Goal: Entertainment & Leisure: Consume media (video, audio)

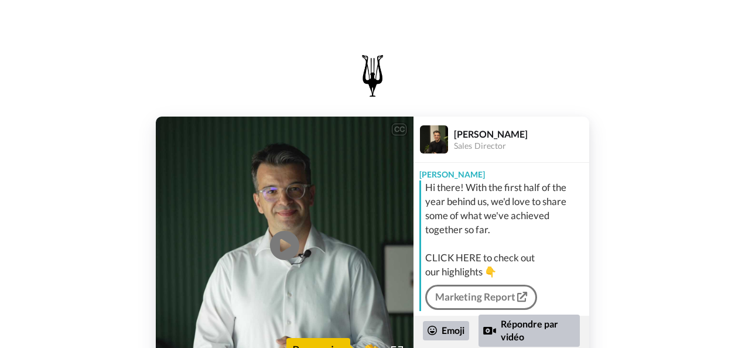
scroll to position [47, 0]
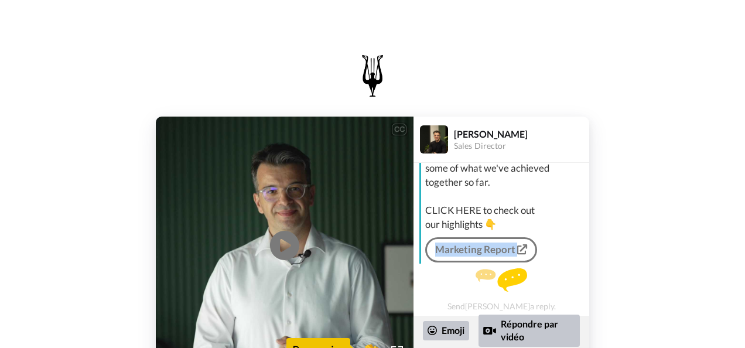
drag, startPoint x: 620, startPoint y: 246, endPoint x: 534, endPoint y: 216, distance: 91.2
click at [534, 216] on div "CC Play/Pause 0:00 / 1:05 👏 Remercier [PERSON_NAME] Sales Director [PERSON_NAME…" at bounding box center [372, 246] width 745 height 258
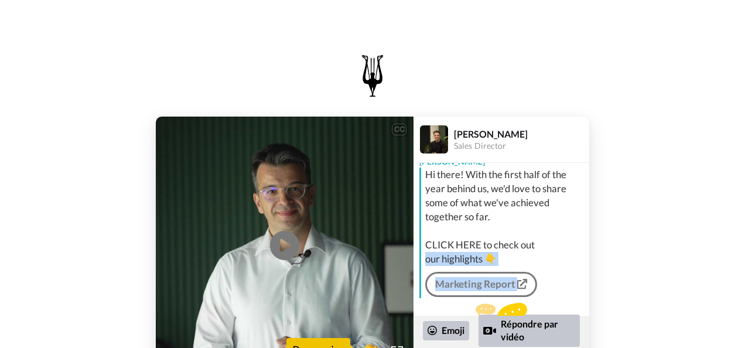
scroll to position [4, 0]
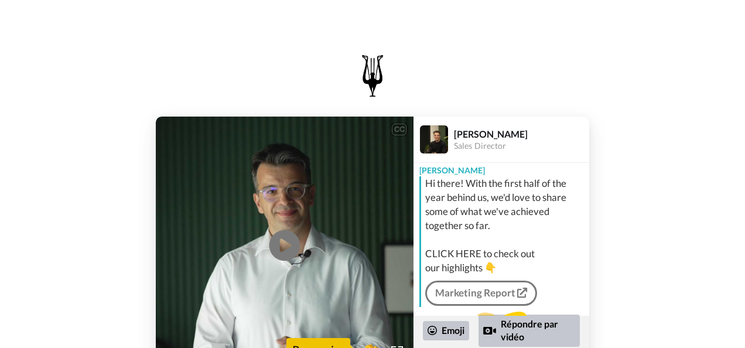
click at [288, 244] on icon "Play/Pause" at bounding box center [284, 246] width 31 height 56
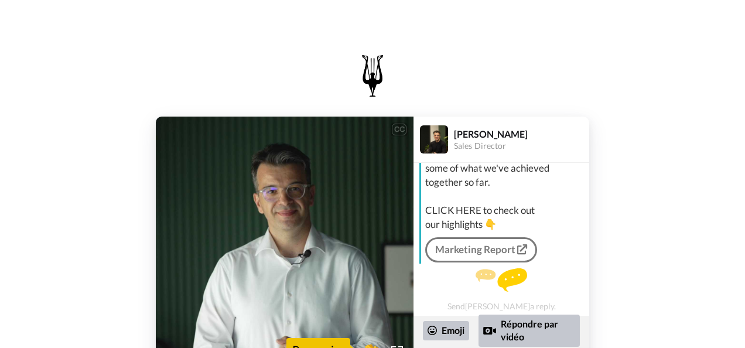
click at [677, 149] on div "CC Play/Pause Your trust and your commitment has been essential navigating what…" at bounding box center [372, 246] width 745 height 258
click at [520, 251] on icon at bounding box center [522, 249] width 10 height 10
click at [315, 339] on div "Remercier" at bounding box center [318, 349] width 64 height 23
click at [369, 346] on span "👏" at bounding box center [371, 349] width 37 height 23
click at [369, 346] on span "👍" at bounding box center [372, 349] width 37 height 23
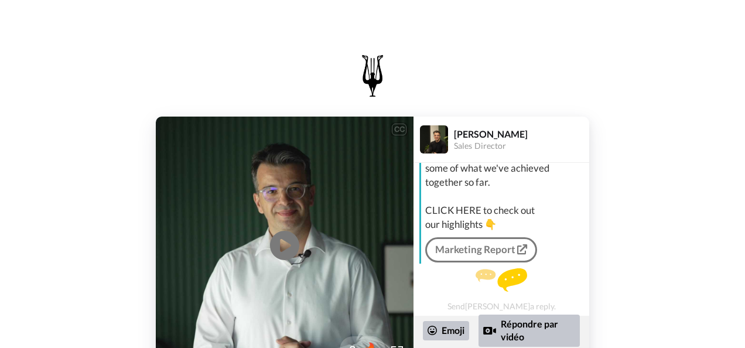
click at [397, 346] on div at bounding box center [363, 350] width 94 height 94
click at [394, 347] on div at bounding box center [363, 350] width 94 height 94
